Goal: Task Accomplishment & Management: Use online tool/utility

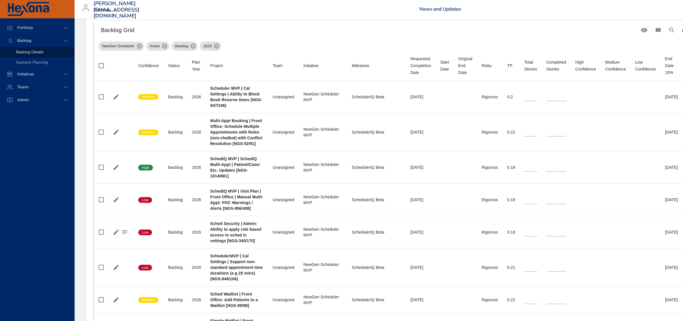
scroll to position [143, 0]
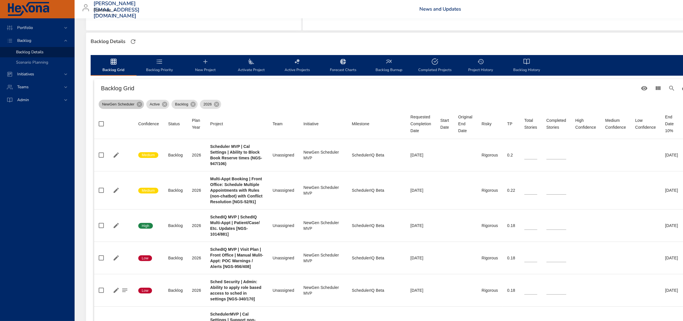
click at [127, 107] on span "NewGen Scheduler" at bounding box center [118, 105] width 39 height 6
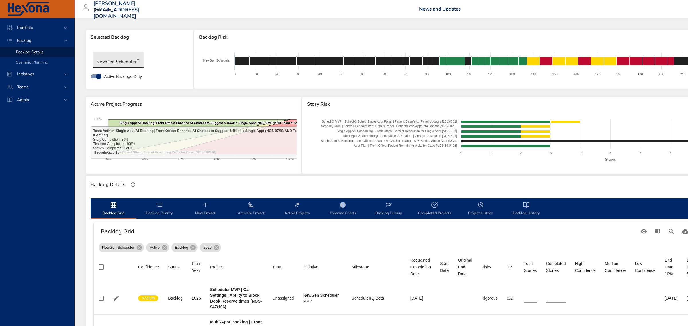
click at [114, 65] on body "Portfolio Backlog Backlog Details Scenario Planning Initiatives Teams Admin [PE…" at bounding box center [344, 163] width 688 height 326
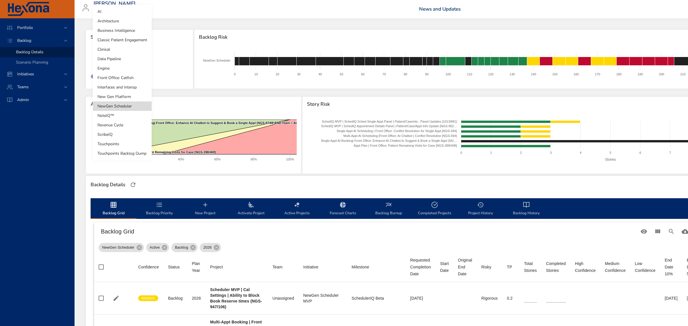
click at [116, 115] on li "NoteIQ™" at bounding box center [122, 115] width 59 height 9
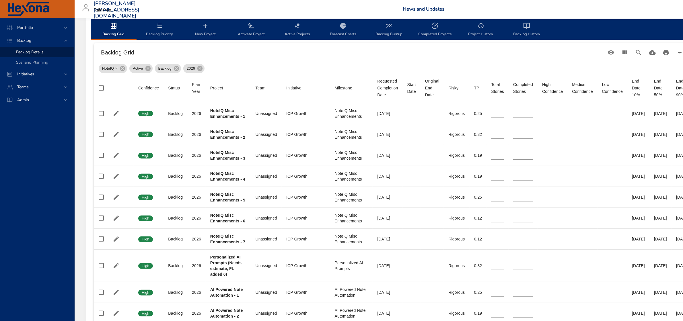
scroll to position [143, 0]
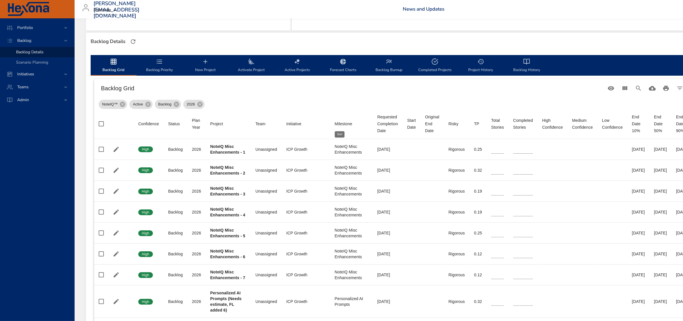
click at [345, 124] on div "Milestone" at bounding box center [343, 123] width 17 height 7
type input "**"
type input "*"
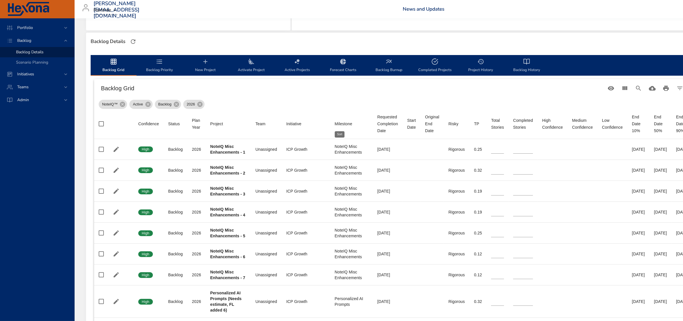
type input "*"
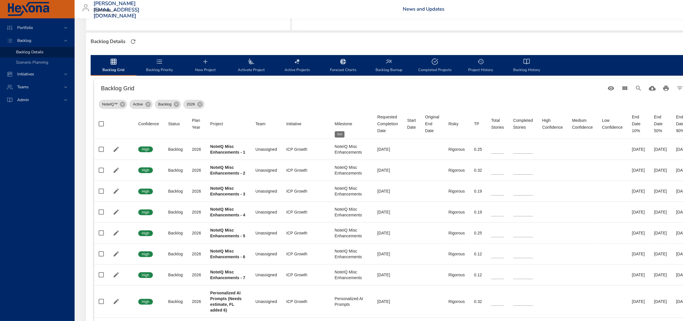
type input "*"
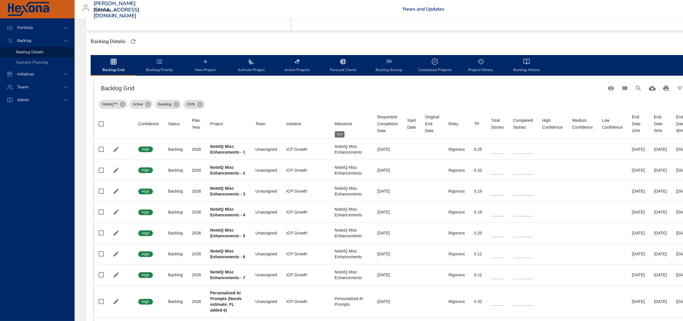
type input "*"
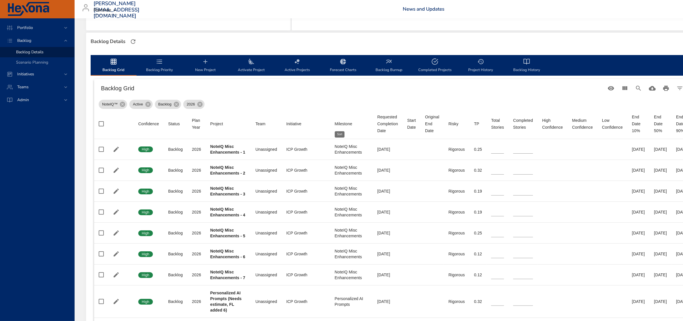
type input "*"
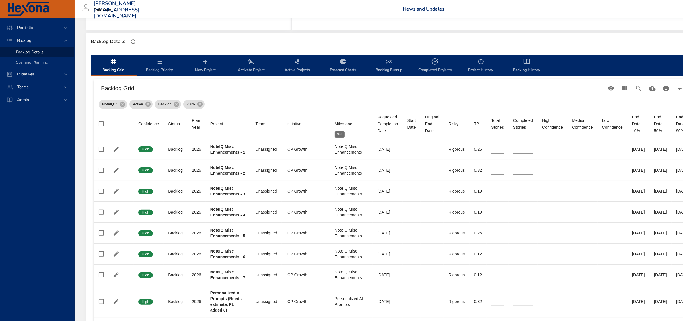
type input "*"
click at [345, 124] on div "Milestone" at bounding box center [343, 123] width 17 height 7
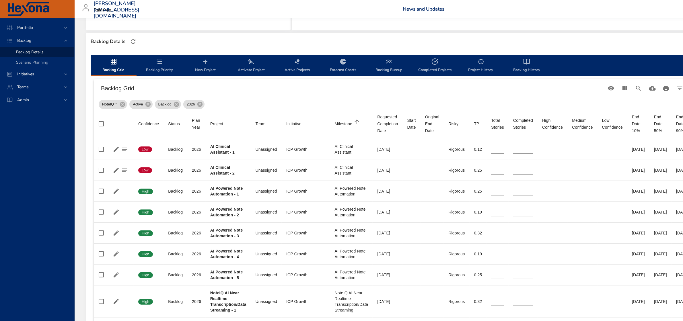
type input "*"
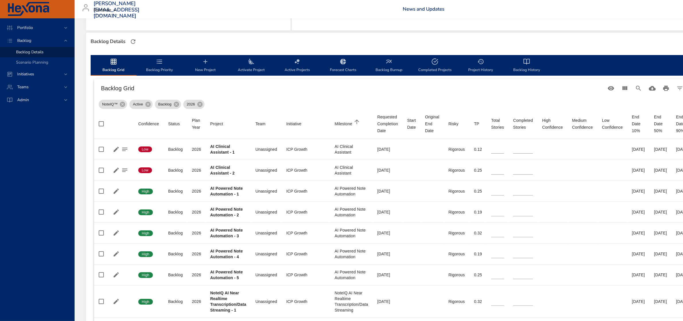
type input "*"
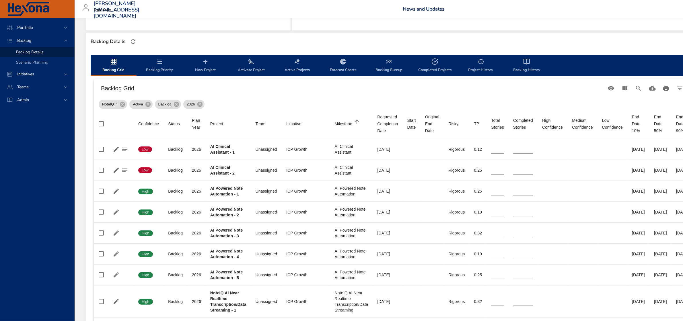
type input "*"
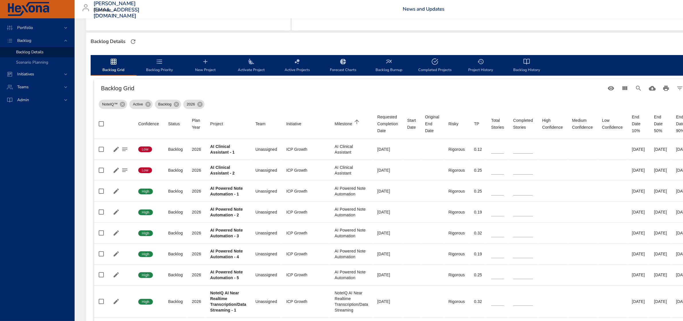
type input "*"
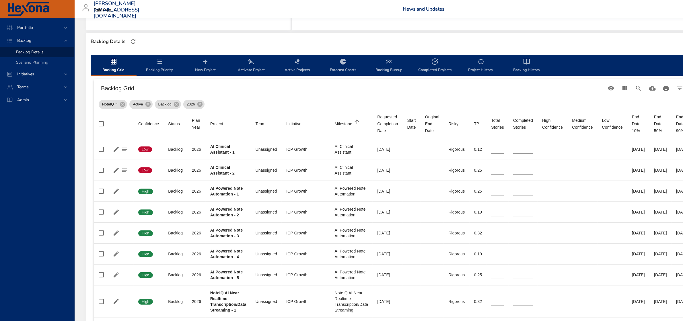
type input "**"
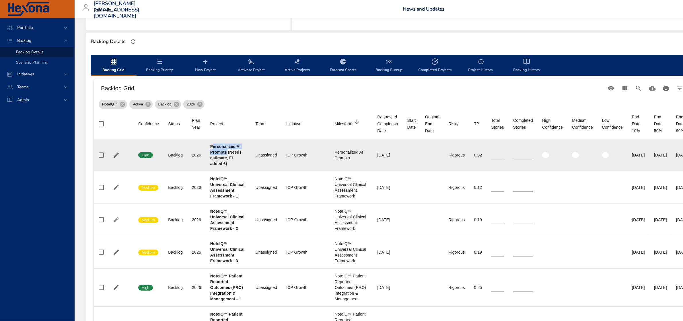
drag, startPoint x: 212, startPoint y: 146, endPoint x: 226, endPoint y: 149, distance: 14.4
click at [226, 149] on div "Personalized AI Prompts (Needs estimate, FL added 6)" at bounding box center [228, 155] width 36 height 23
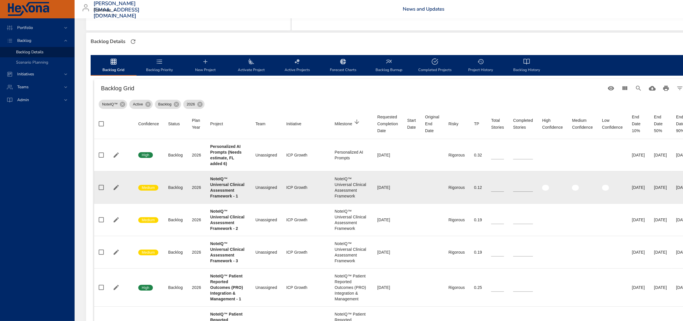
click at [230, 191] on b "NoteIQ™ Universal Clinical Assessment Framework - 1" at bounding box center [227, 188] width 34 height 22
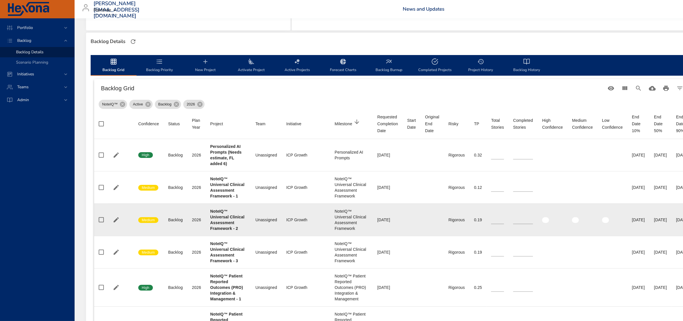
click at [263, 227] on td "Team Unassigned" at bounding box center [266, 220] width 31 height 32
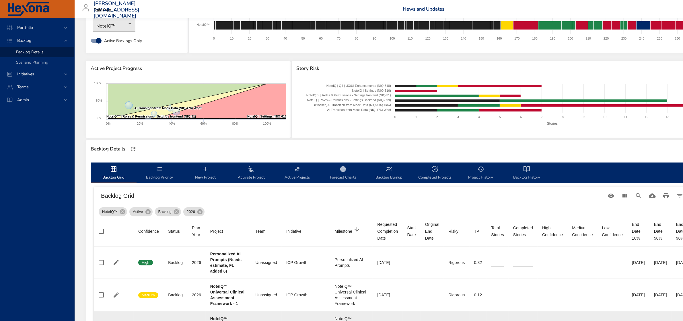
scroll to position [251, 0]
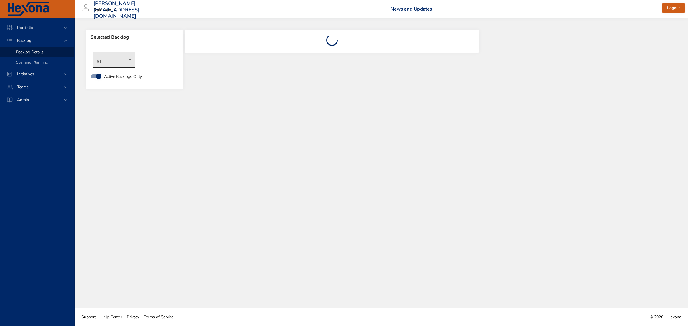
click at [135, 57] on body "Portfolio Backlog Backlog Details Scenario Planning Initiatives Teams Admin fau…" at bounding box center [344, 163] width 688 height 326
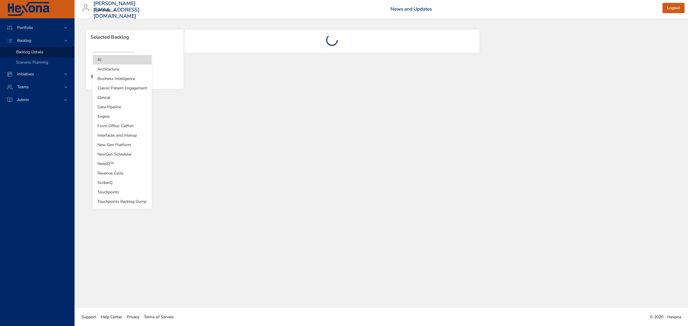
click at [115, 164] on li "NoteIQ™" at bounding box center [122, 163] width 59 height 9
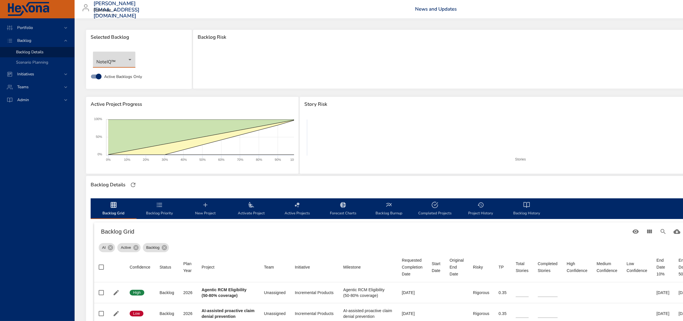
scroll to position [36, 0]
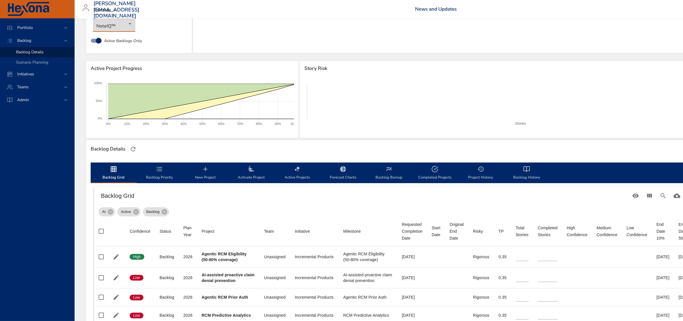
type input "*"
type input "**"
type input "*"
type input "**"
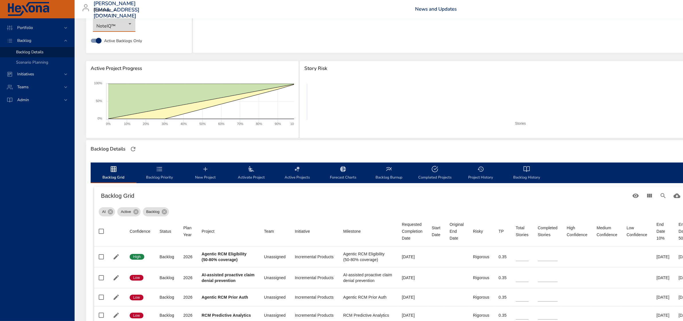
type input "*"
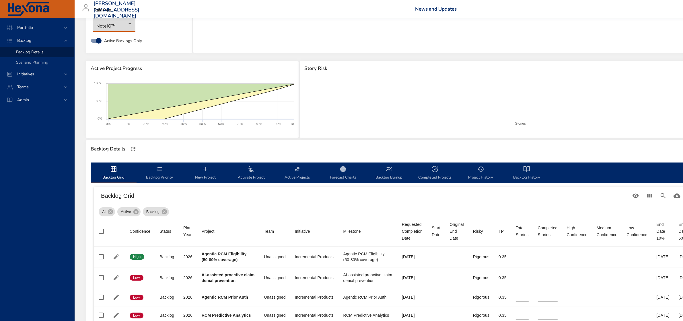
type input "*"
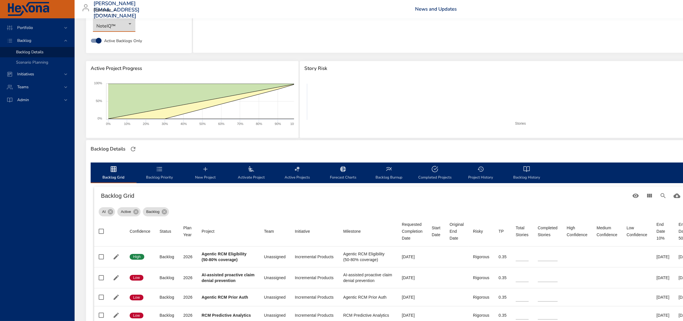
type input "*"
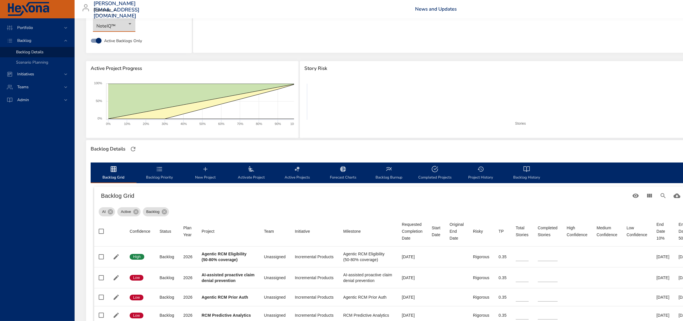
type input "*"
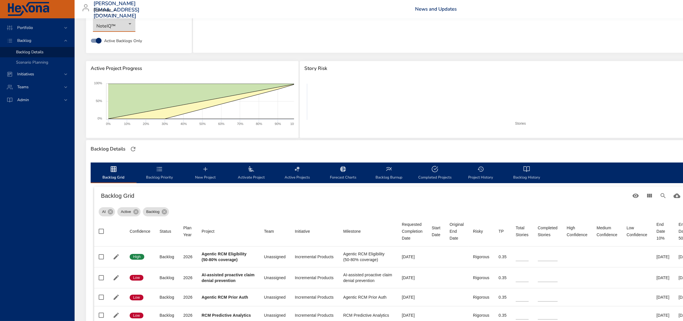
type input "*"
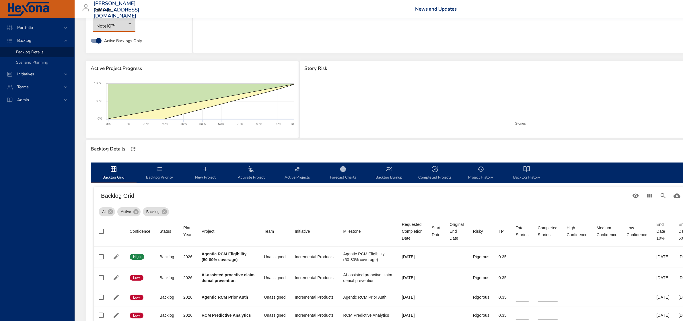
type input "*"
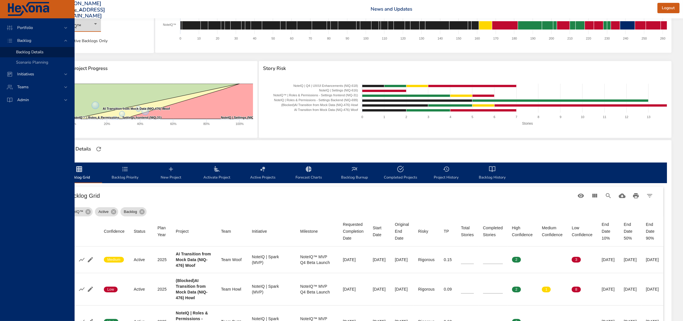
scroll to position [36, 71]
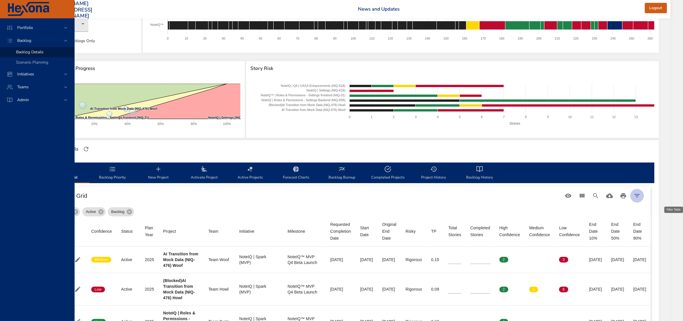
click at [640, 195] on icon "Filter Table" at bounding box center [636, 195] width 7 height 7
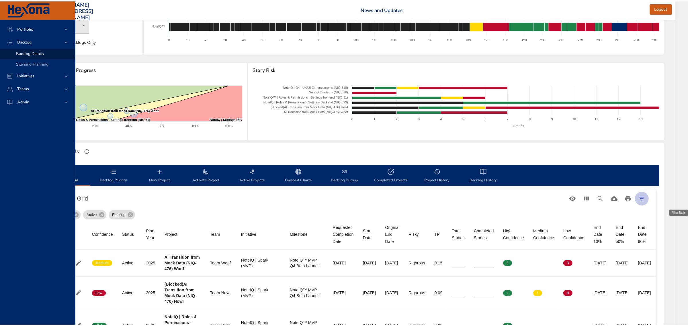
scroll to position [36, 65]
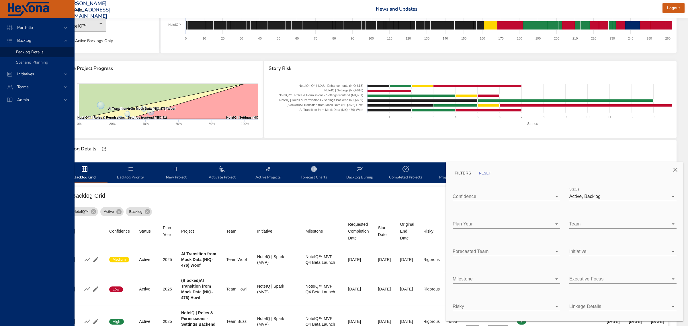
click at [472, 247] on body "Portfolio Backlog Backlog Details Scenario Planning Initiatives Teams Admin fau…" at bounding box center [315, 127] width 688 height 326
click at [495, 219] on div at bounding box center [344, 163] width 688 height 326
click at [494, 222] on body "Portfolio Backlog Backlog Details Scenario Planning Initiatives Teams Admin fau…" at bounding box center [315, 127] width 688 height 326
click at [482, 235] on div "2026" at bounding box center [511, 236] width 89 height 7
type input "*"
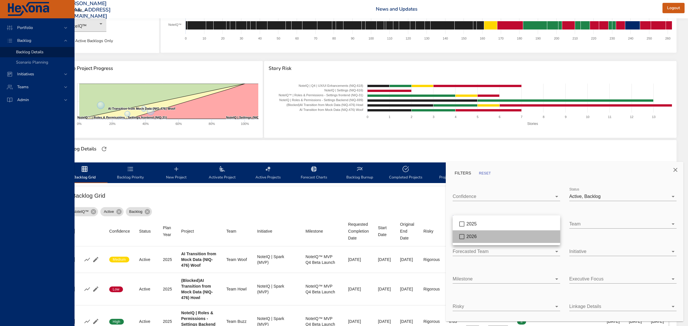
type input "*"
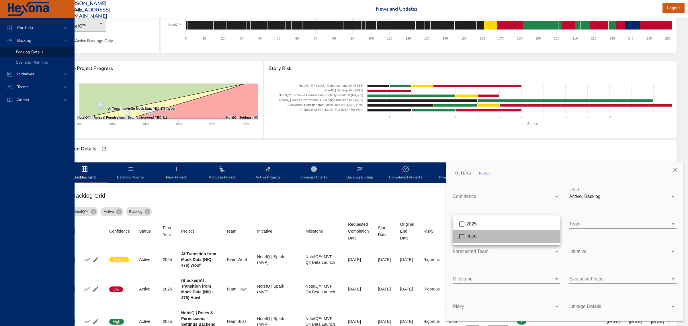
type input "*"
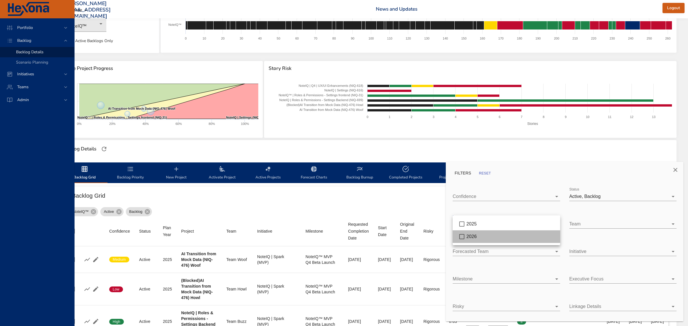
type input "*"
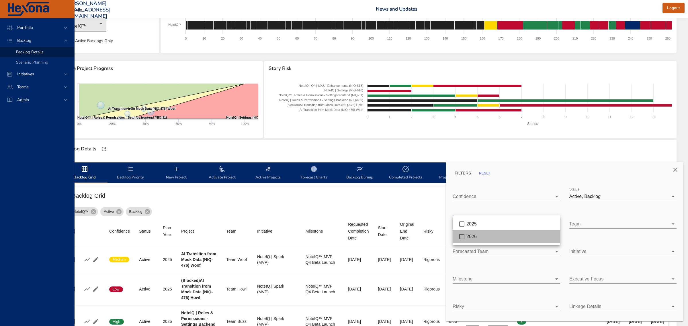
type input "*"
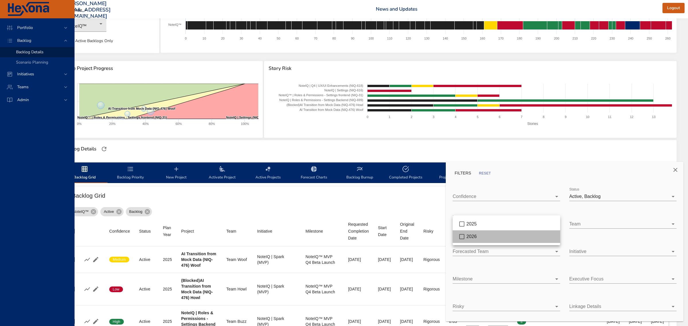
type input "*"
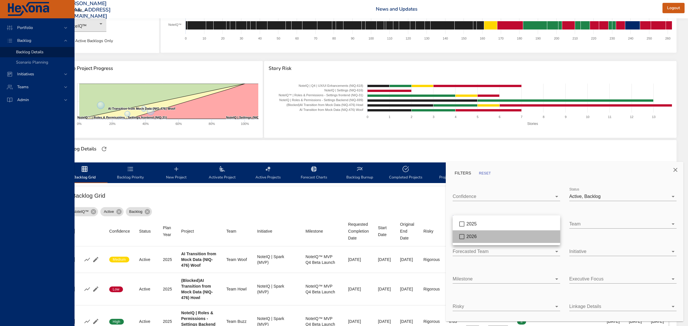
type input "*"
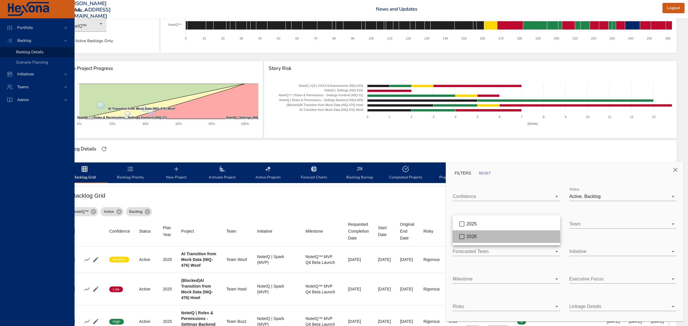
type input "*"
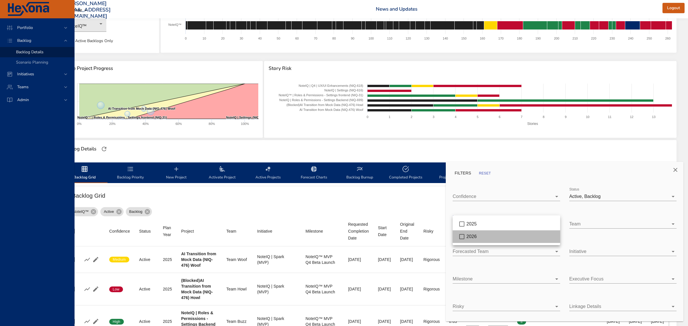
type input "*"
type input "**"
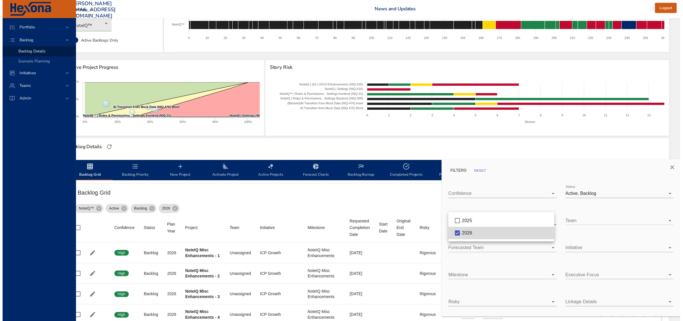
scroll to position [36, 48]
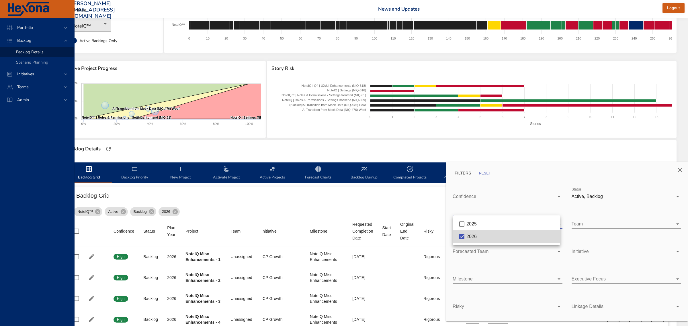
click at [486, 155] on div at bounding box center [344, 163] width 688 height 326
click at [677, 171] on icon "Close" at bounding box center [680, 170] width 7 height 7
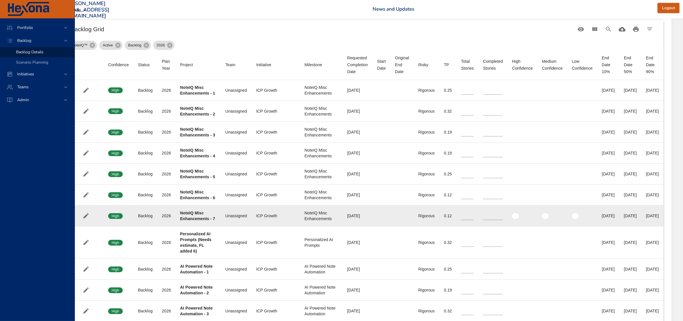
scroll to position [215, 48]
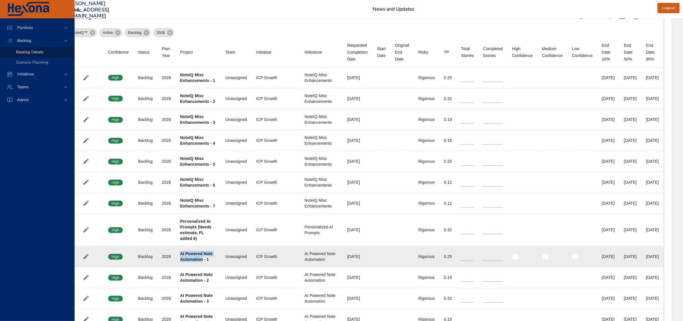
drag, startPoint x: 163, startPoint y: 254, endPoint x: 185, endPoint y: 260, distance: 23.2
click at [185, 260] on b "AI Powered Note Automation - 1" at bounding box center [196, 257] width 33 height 10
